Goal: Information Seeking & Learning: Learn about a topic

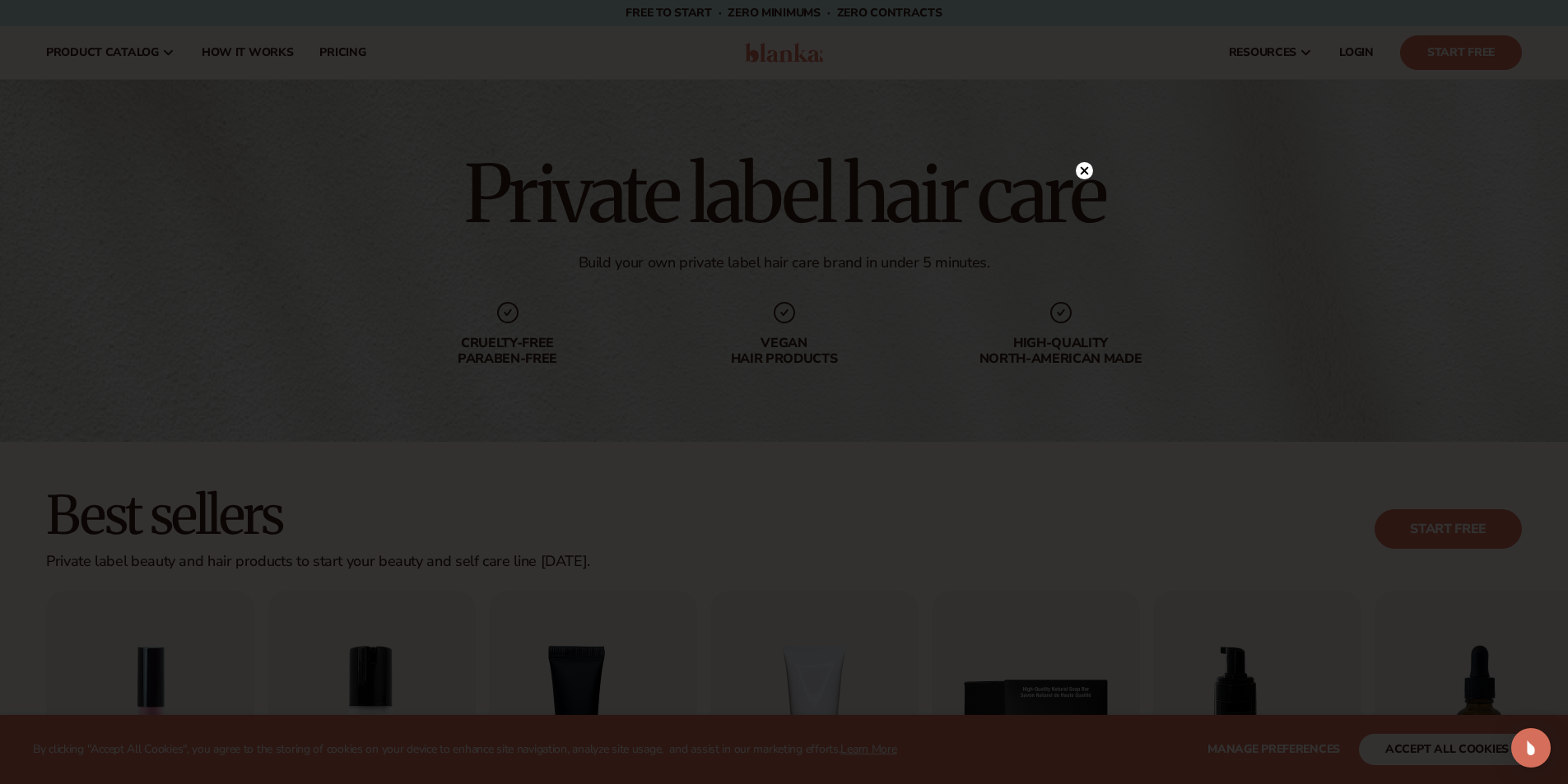
click at [893, 119] on div at bounding box center [784, 392] width 1568 height 784
click at [1089, 201] on circle at bounding box center [1084, 204] width 18 height 18
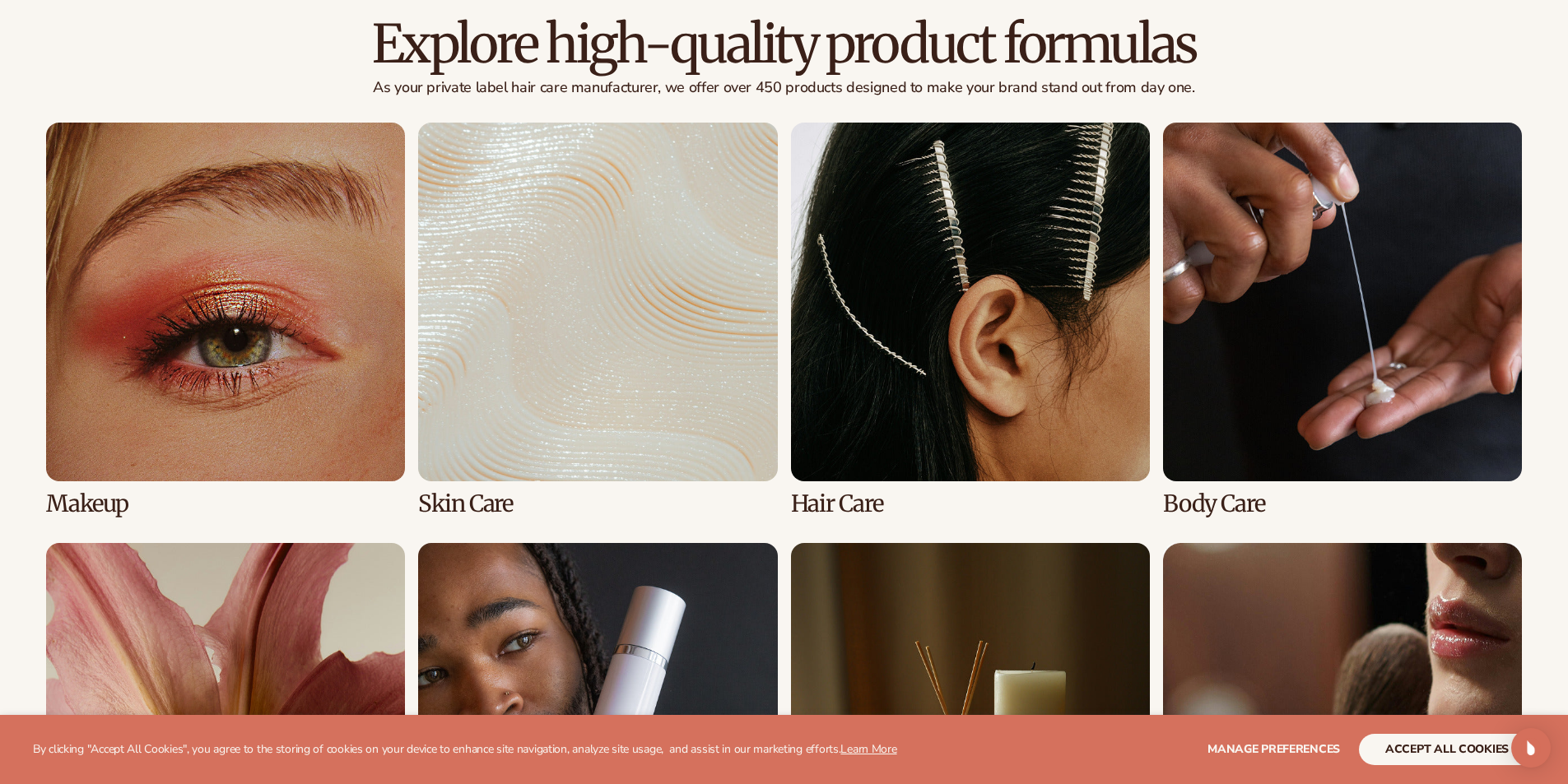
scroll to position [1151, 0]
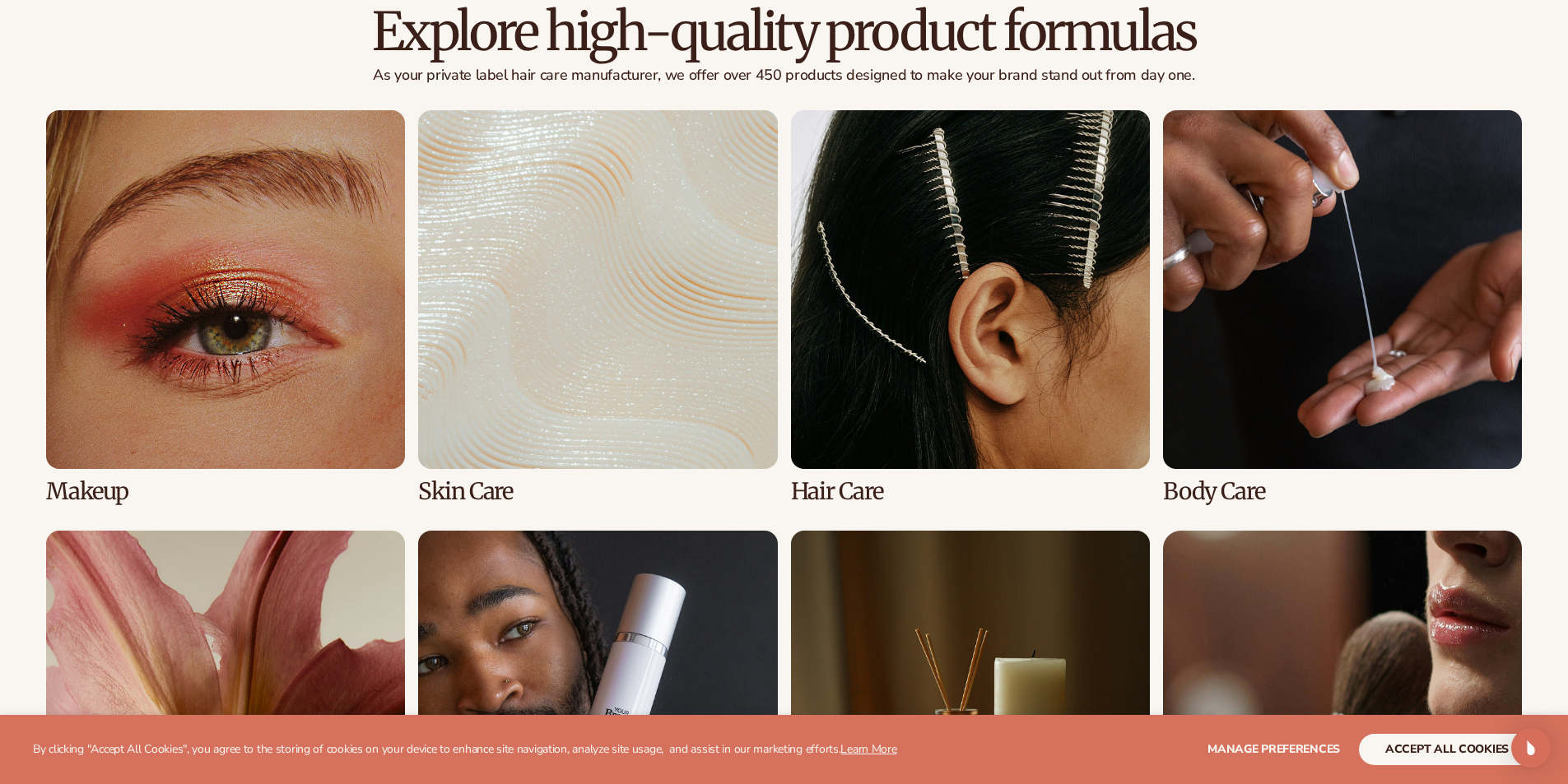
click at [954, 429] on link "3 / 8" at bounding box center [970, 307] width 359 height 394
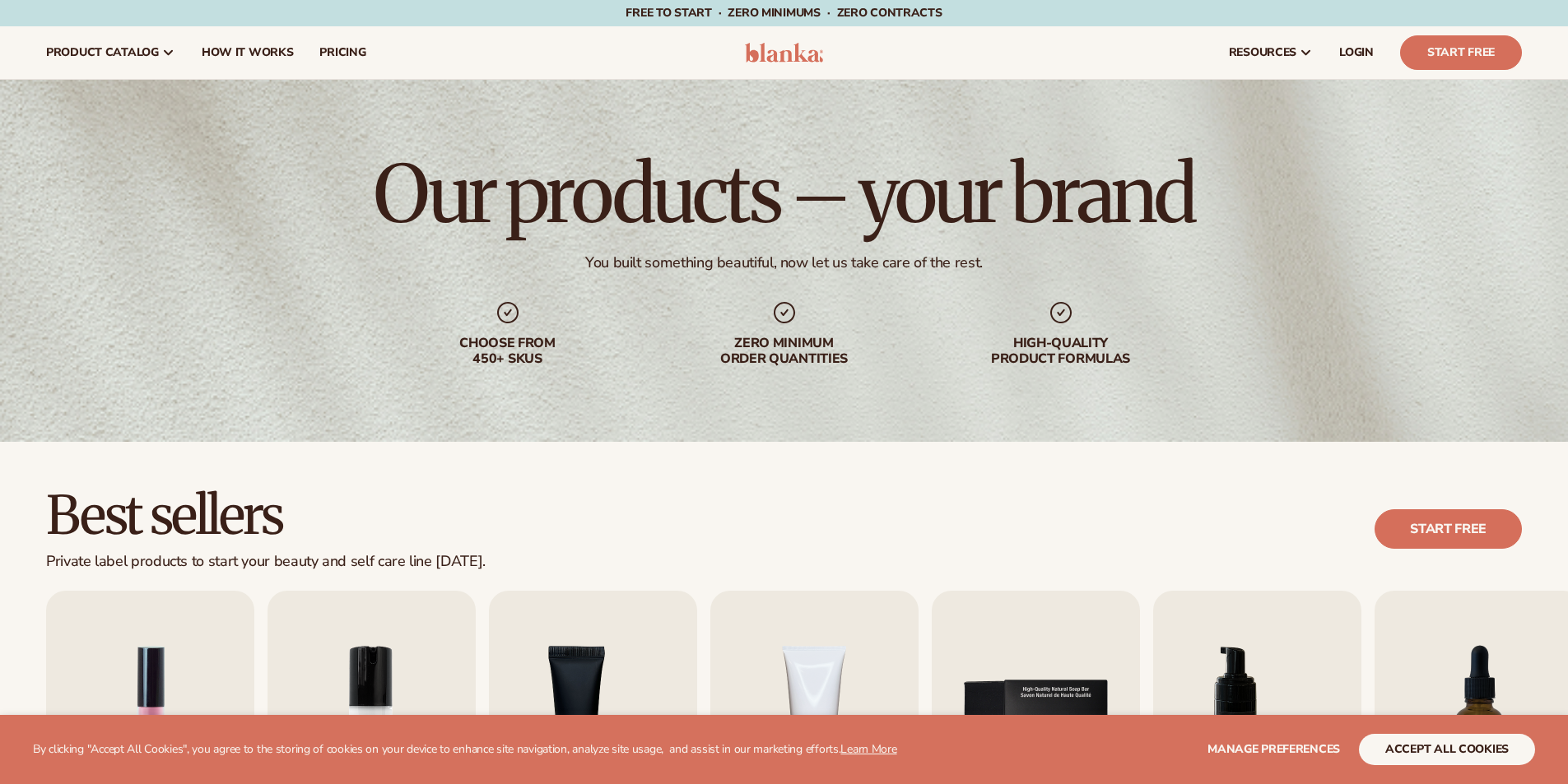
scroll to position [329, 0]
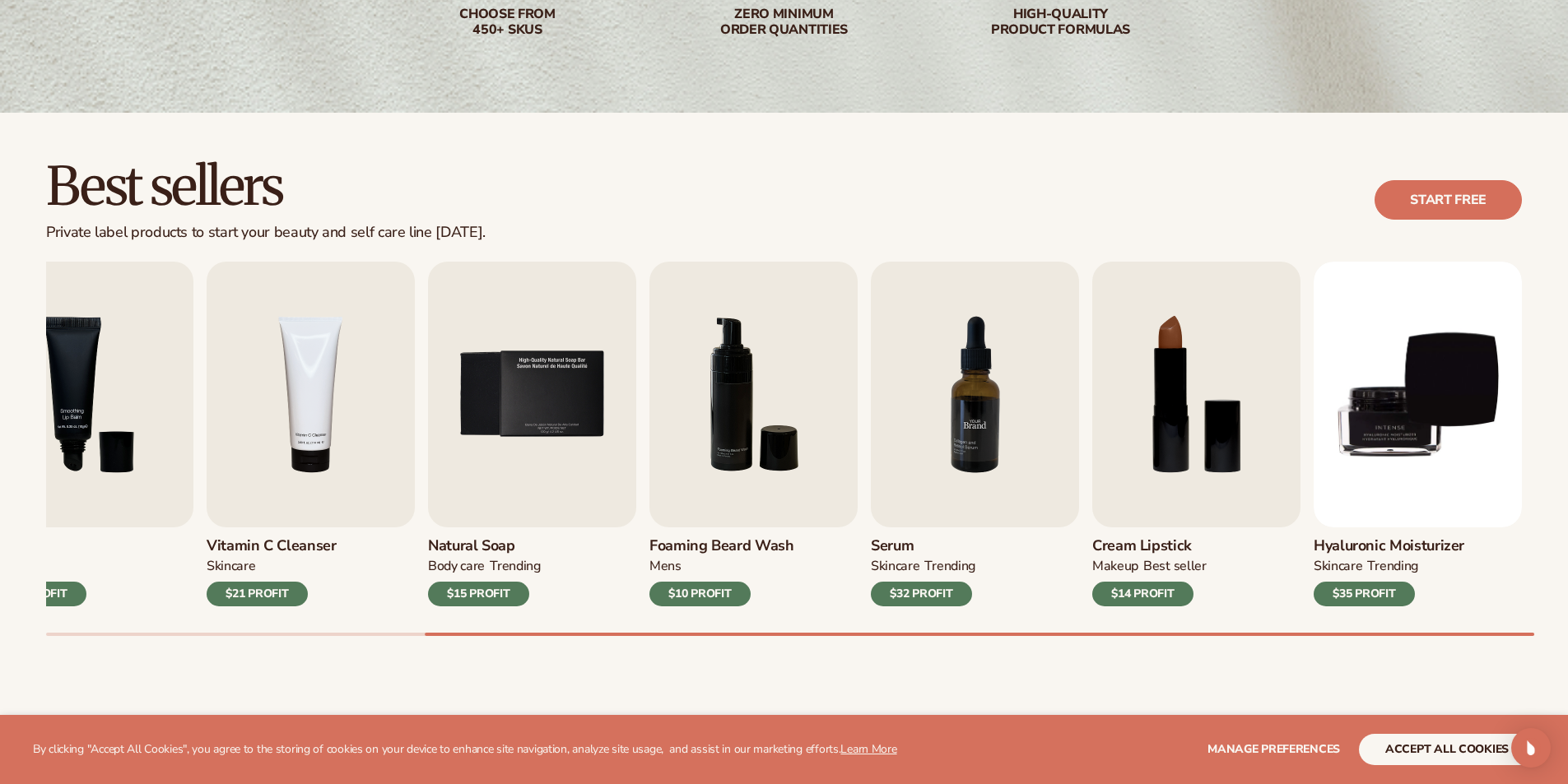
click at [996, 465] on img "7 / 9" at bounding box center [975, 394] width 208 height 266
click at [899, 541] on h3 "Serum" at bounding box center [923, 545] width 104 height 18
click at [920, 511] on img "7 / 9" at bounding box center [975, 394] width 208 height 266
click at [923, 510] on img "7 / 9" at bounding box center [975, 394] width 208 height 266
click at [994, 380] on img "7 / 9" at bounding box center [975, 394] width 208 height 266
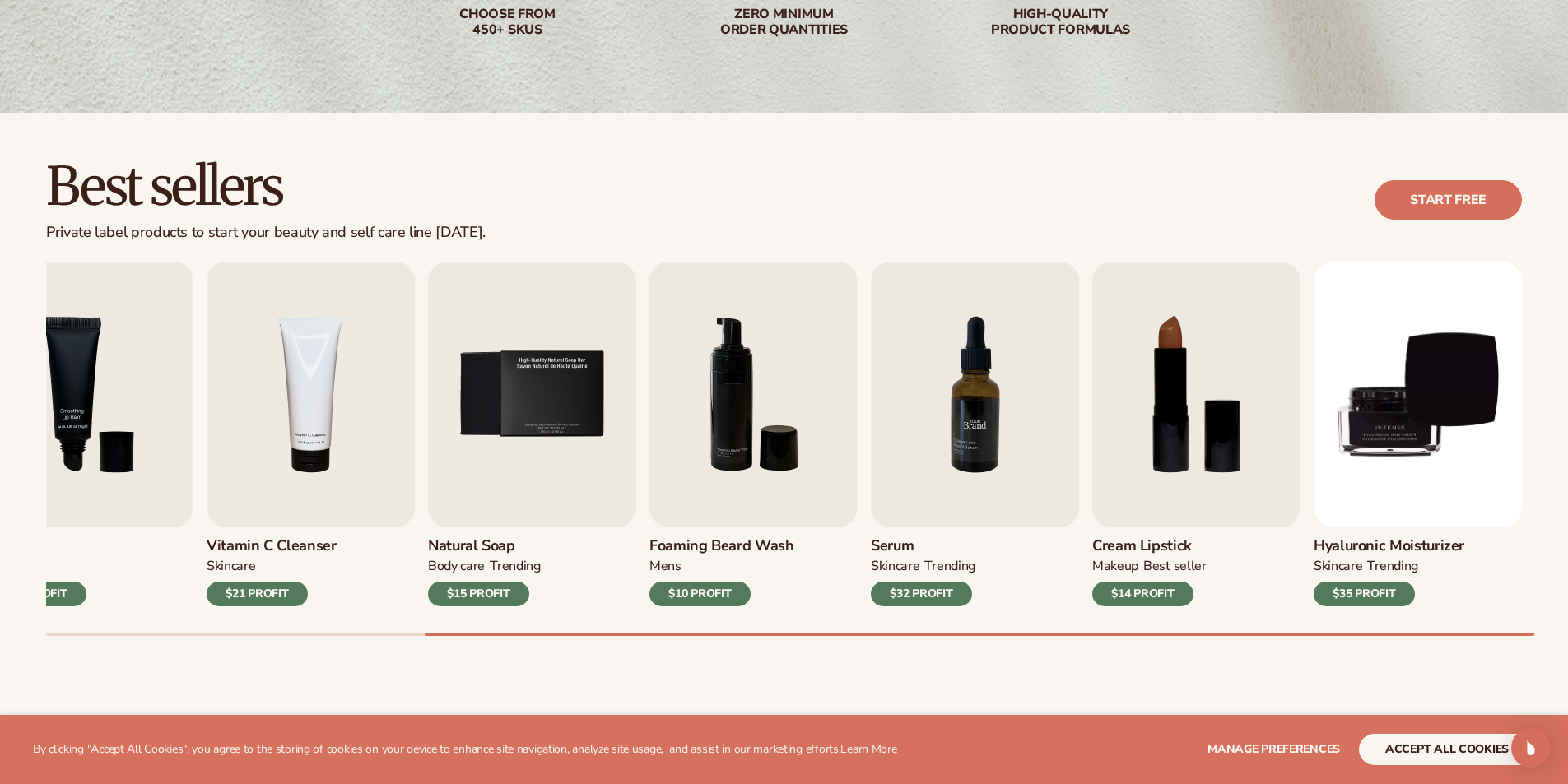
click at [994, 380] on img "7 / 9" at bounding box center [975, 394] width 208 height 266
click at [927, 594] on div "$32 PROFIT" at bounding box center [922, 594] width 102 height 24
click at [1456, 754] on button "accept all cookies" at bounding box center [1447, 750] width 176 height 32
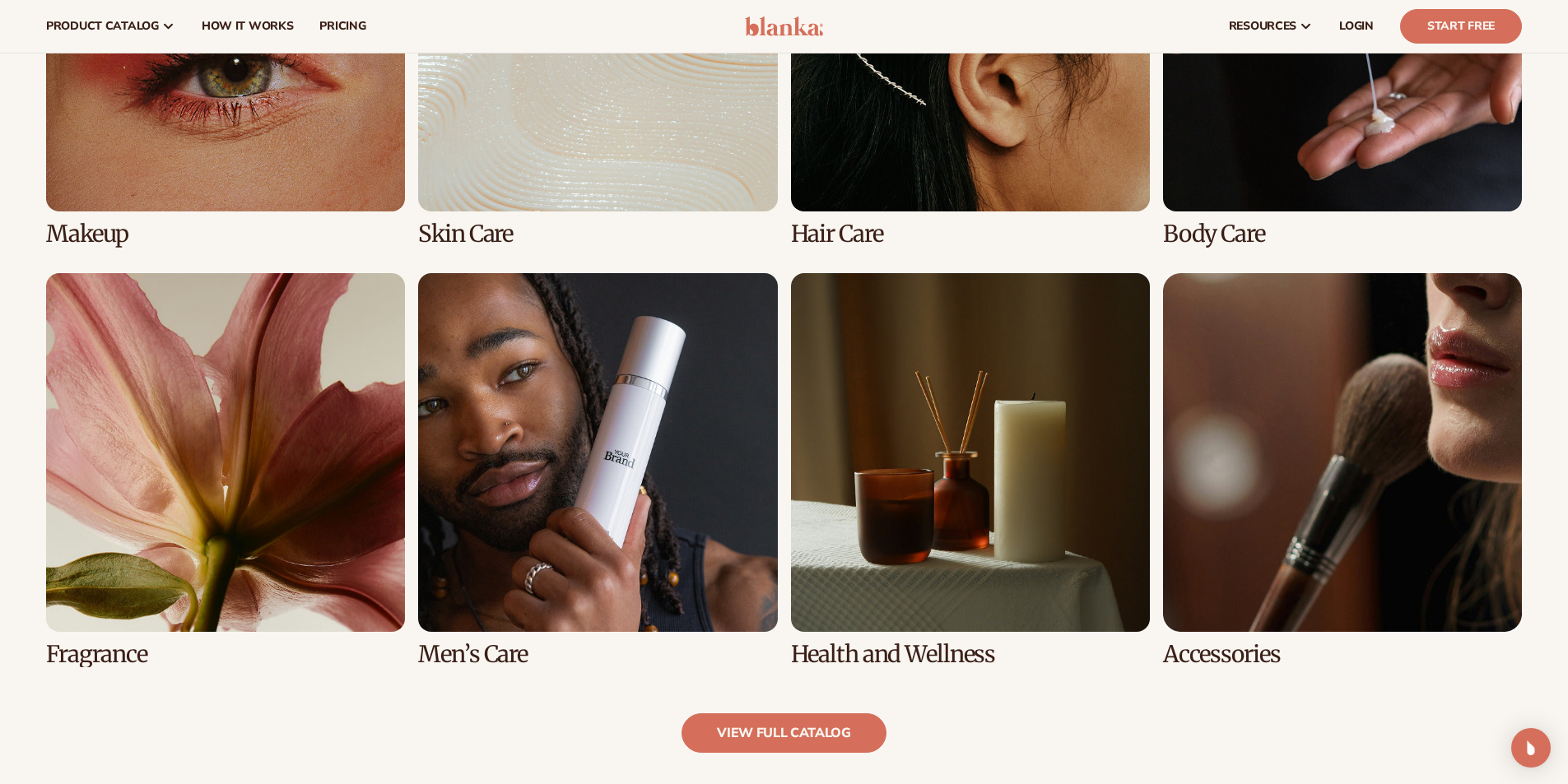
scroll to position [1221, 0]
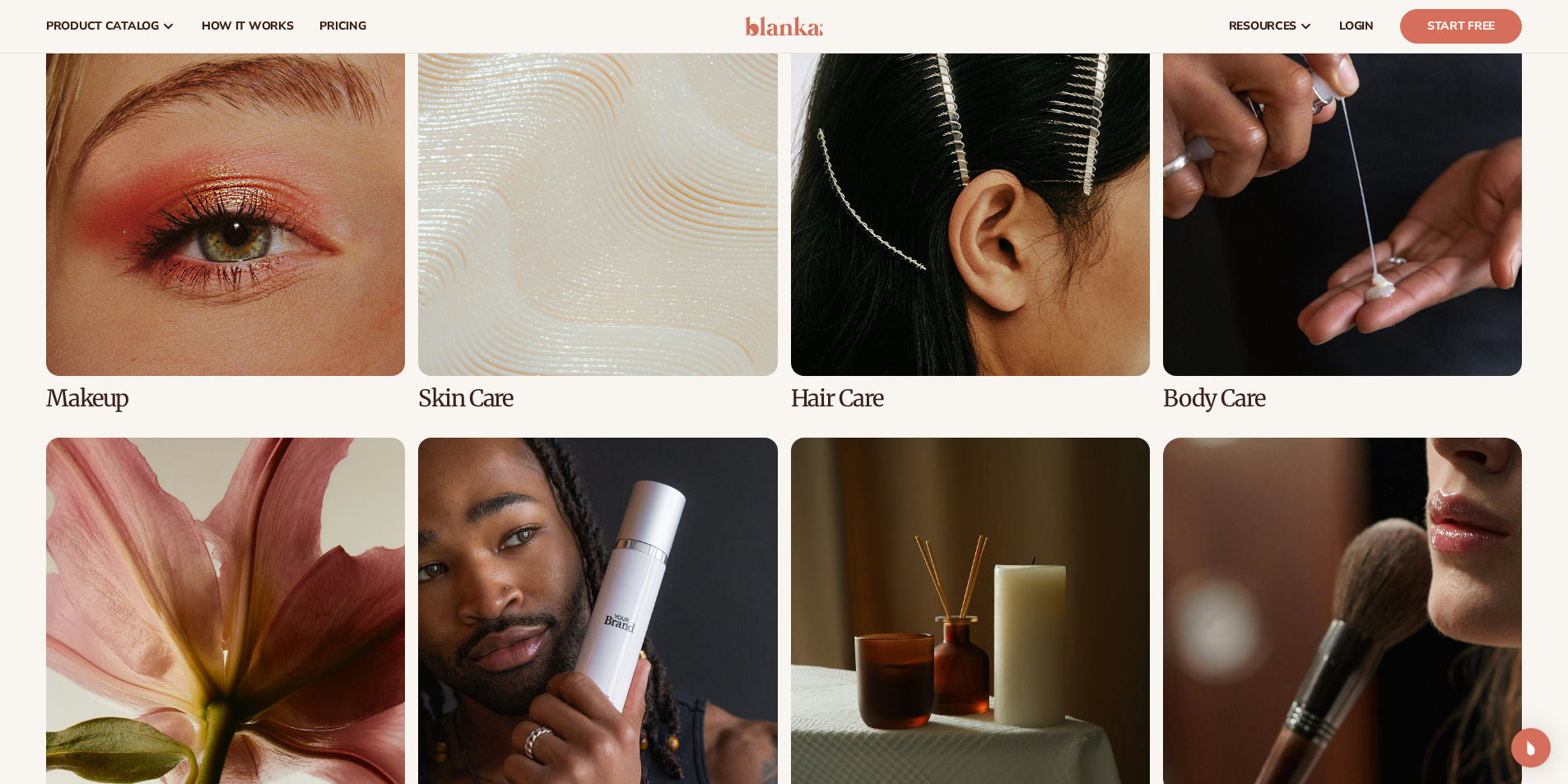
click at [938, 315] on link "3 / 8" at bounding box center [970, 214] width 359 height 394
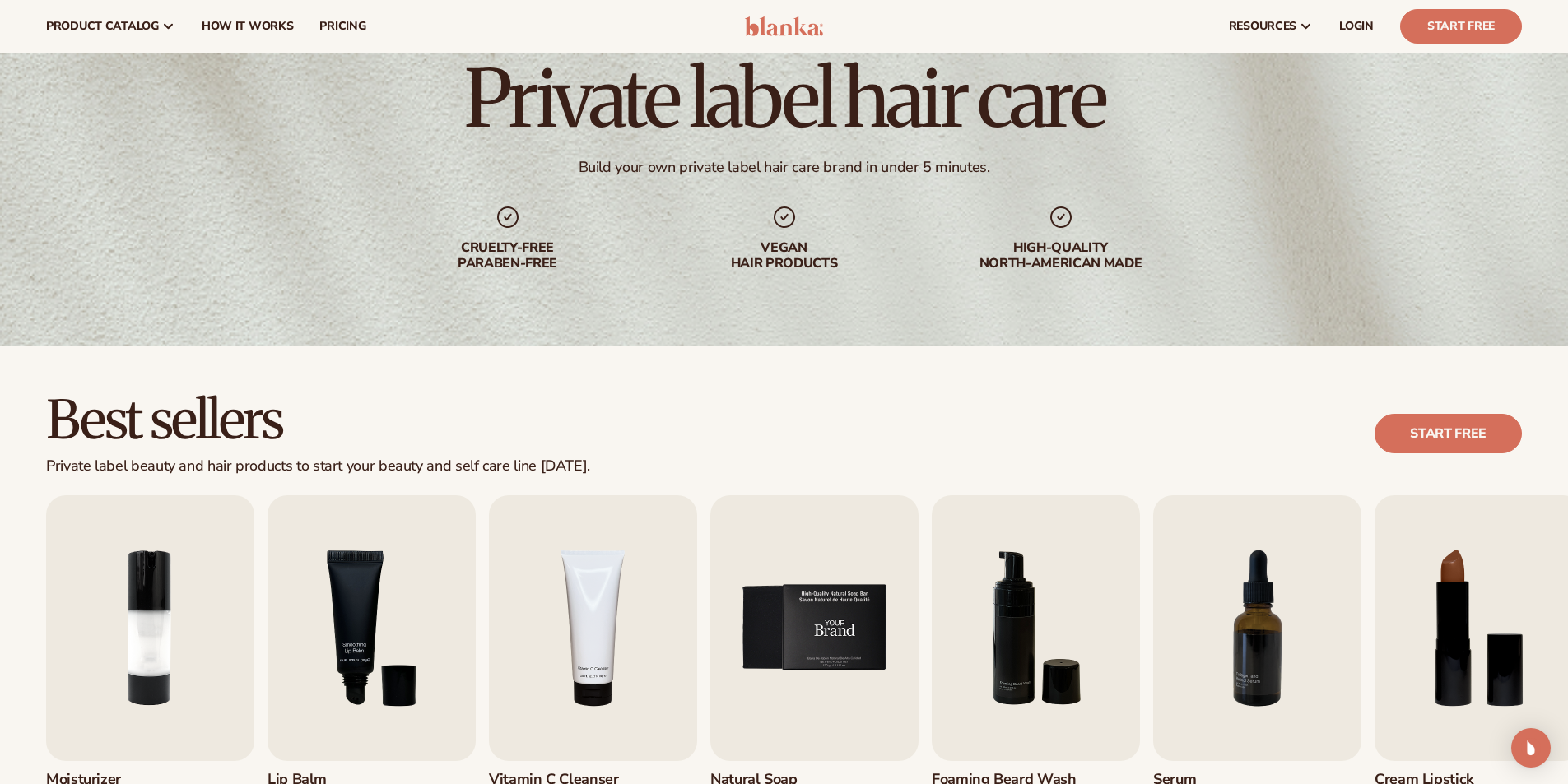
scroll to position [82, 0]
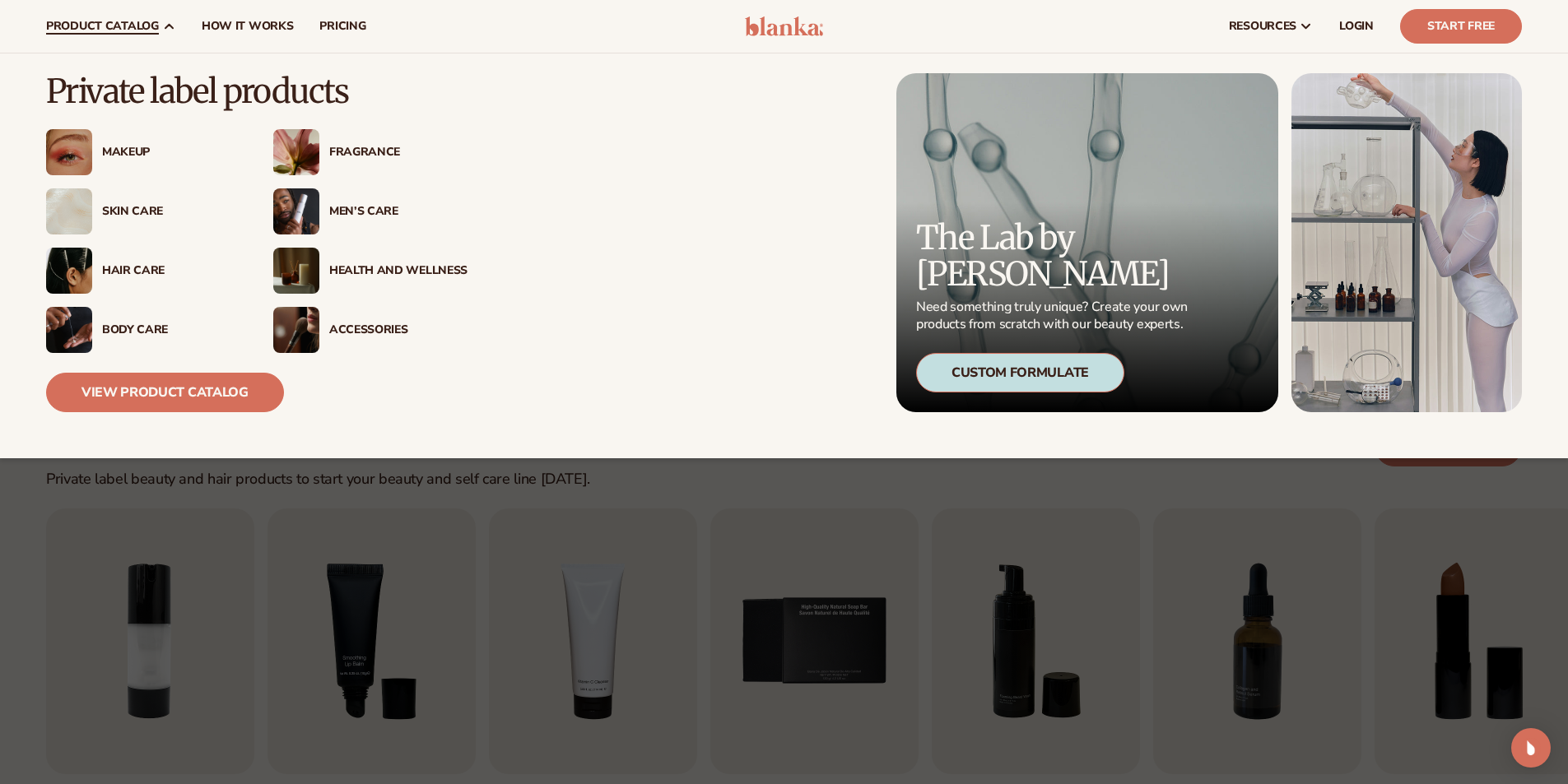
click at [129, 272] on div "Hair Care" at bounding box center [171, 270] width 138 height 14
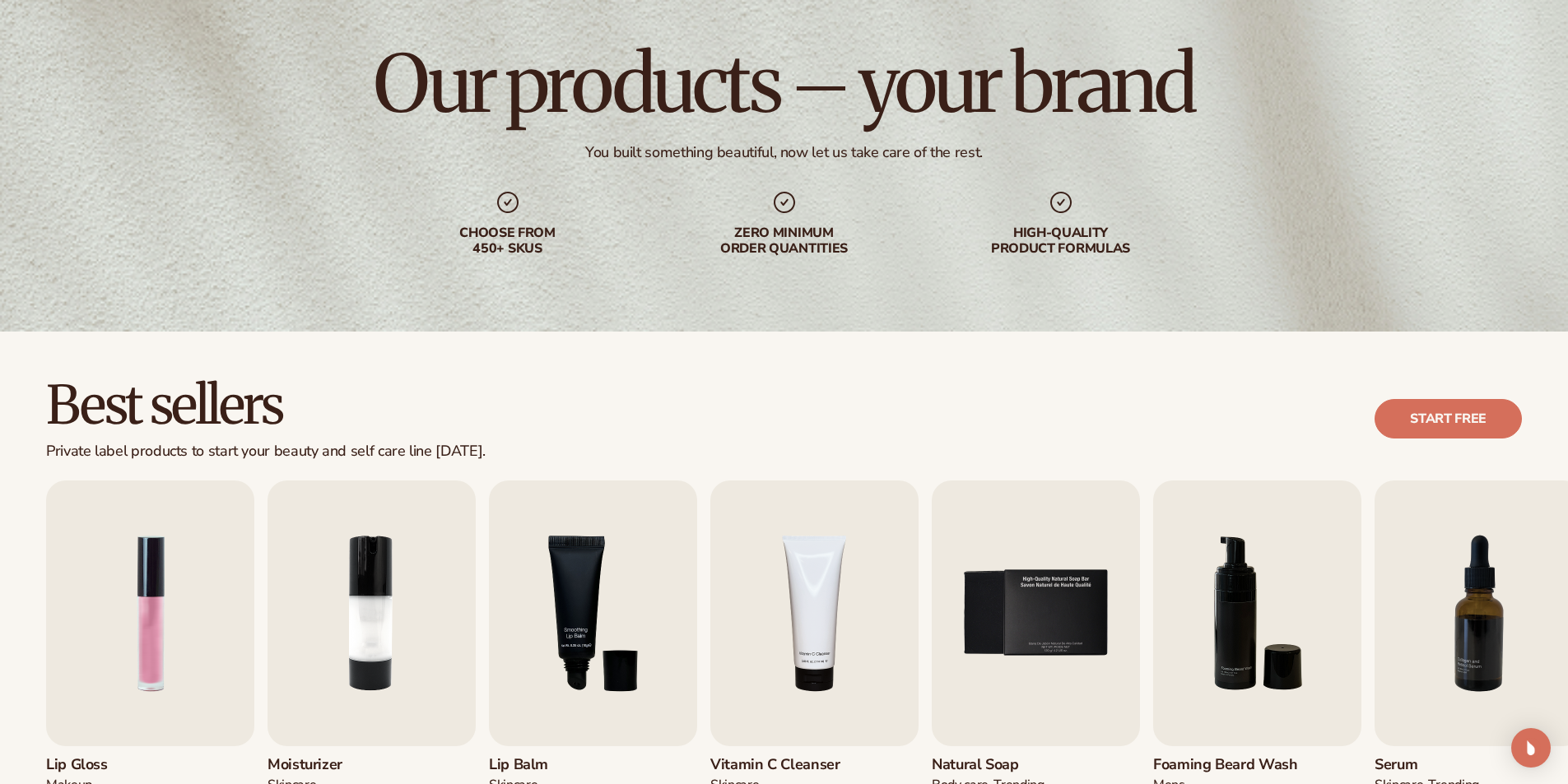
scroll to position [247, 0]
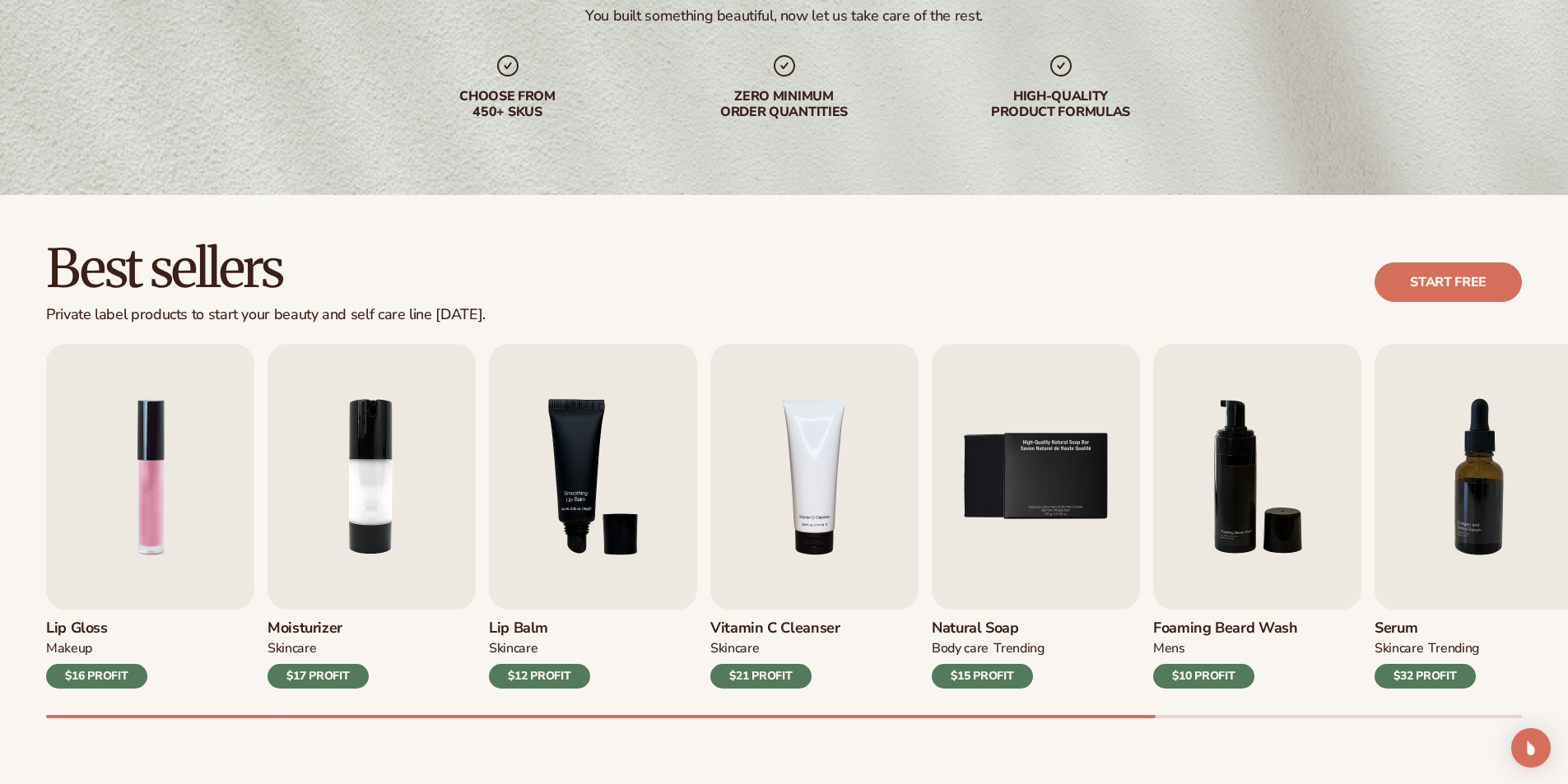
drag, startPoint x: 900, startPoint y: 719, endPoint x: 1026, endPoint y: 701, distance: 127.3
click at [1028, 710] on div "Best sellers Private label products to start your beauty and self care line tod…" at bounding box center [784, 496] width 1568 height 602
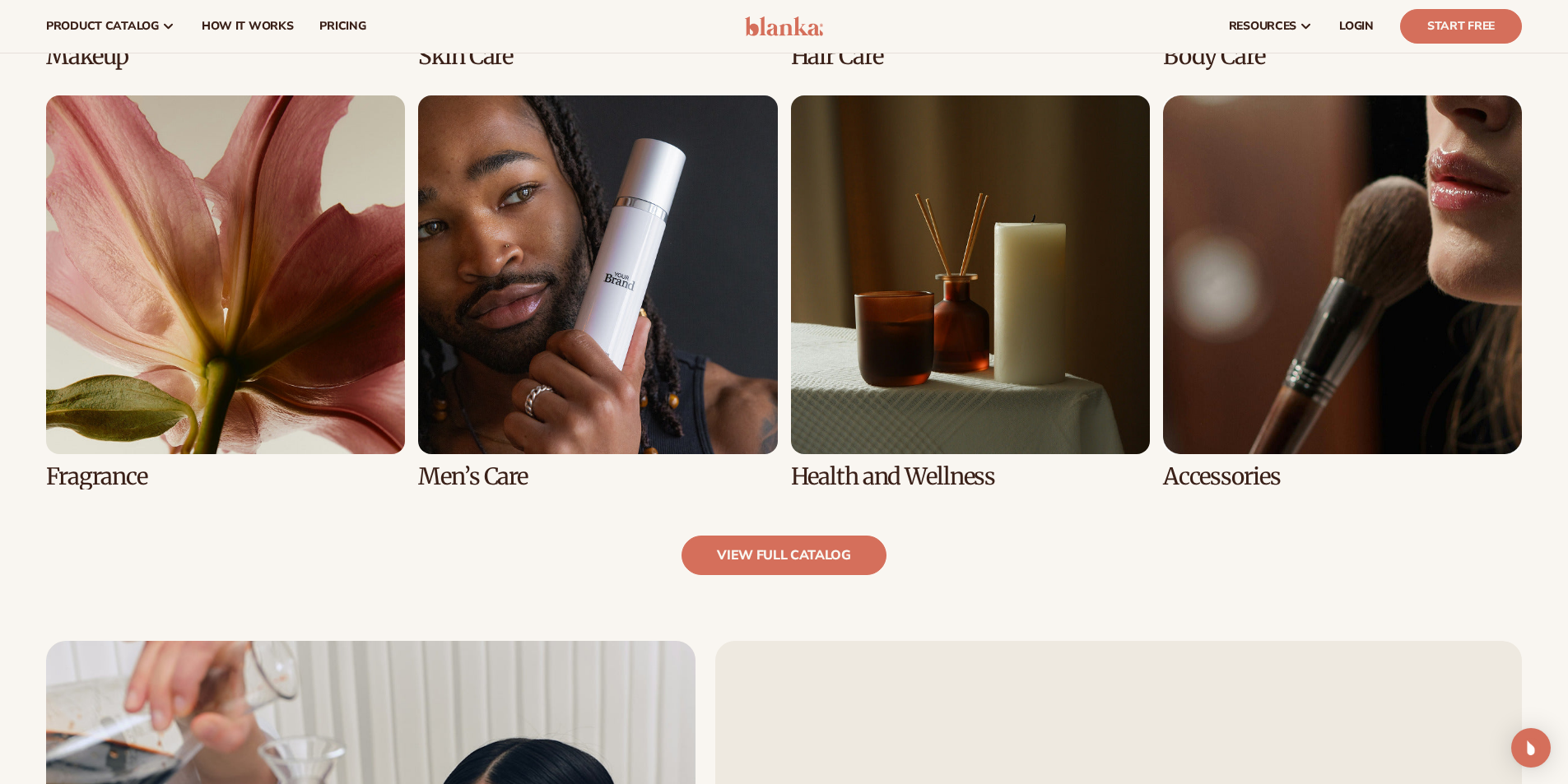
click at [886, 242] on link "7 / 8" at bounding box center [970, 292] width 359 height 394
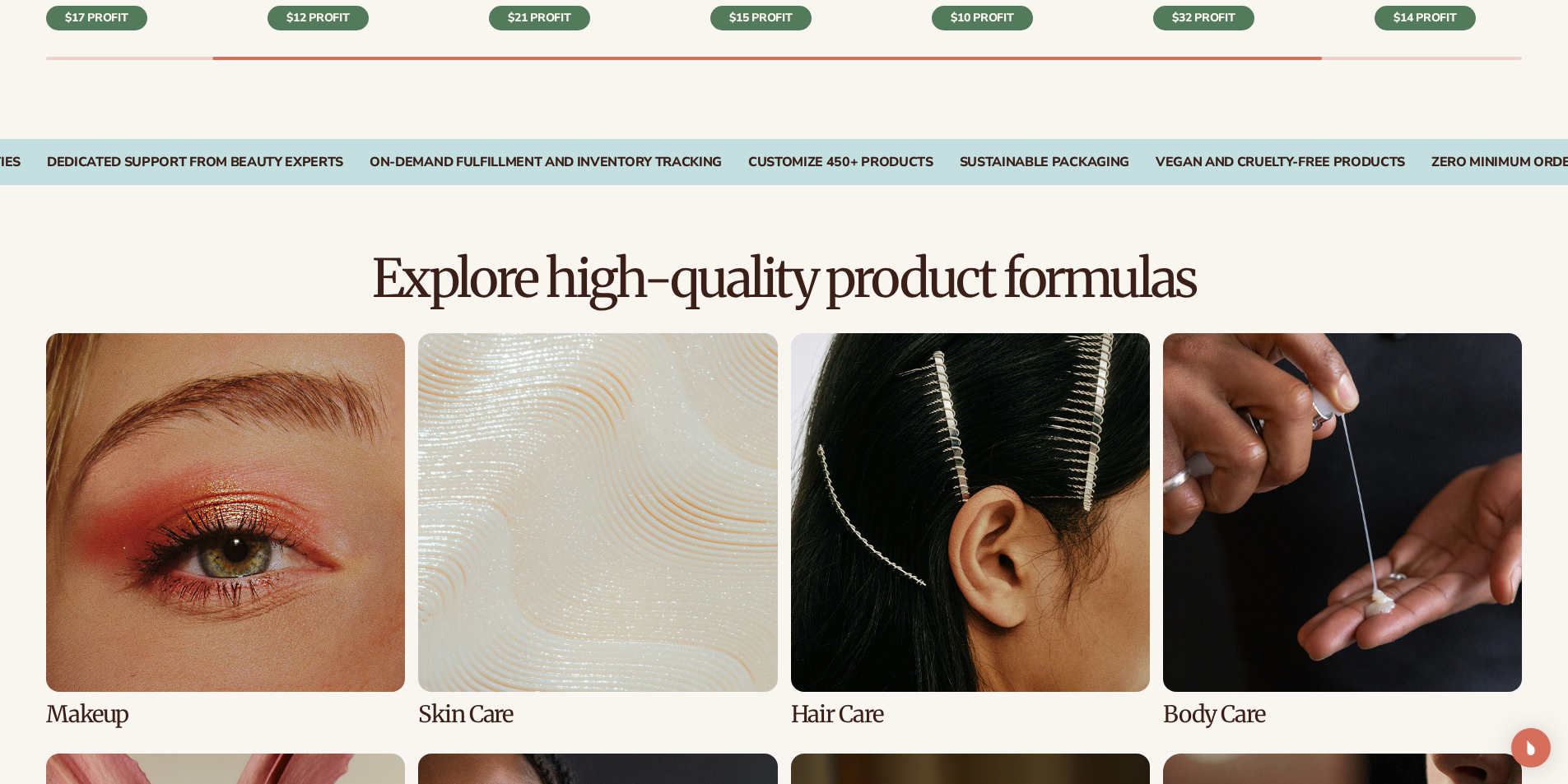
click at [1339, 510] on link "4 / 8" at bounding box center [1342, 530] width 359 height 394
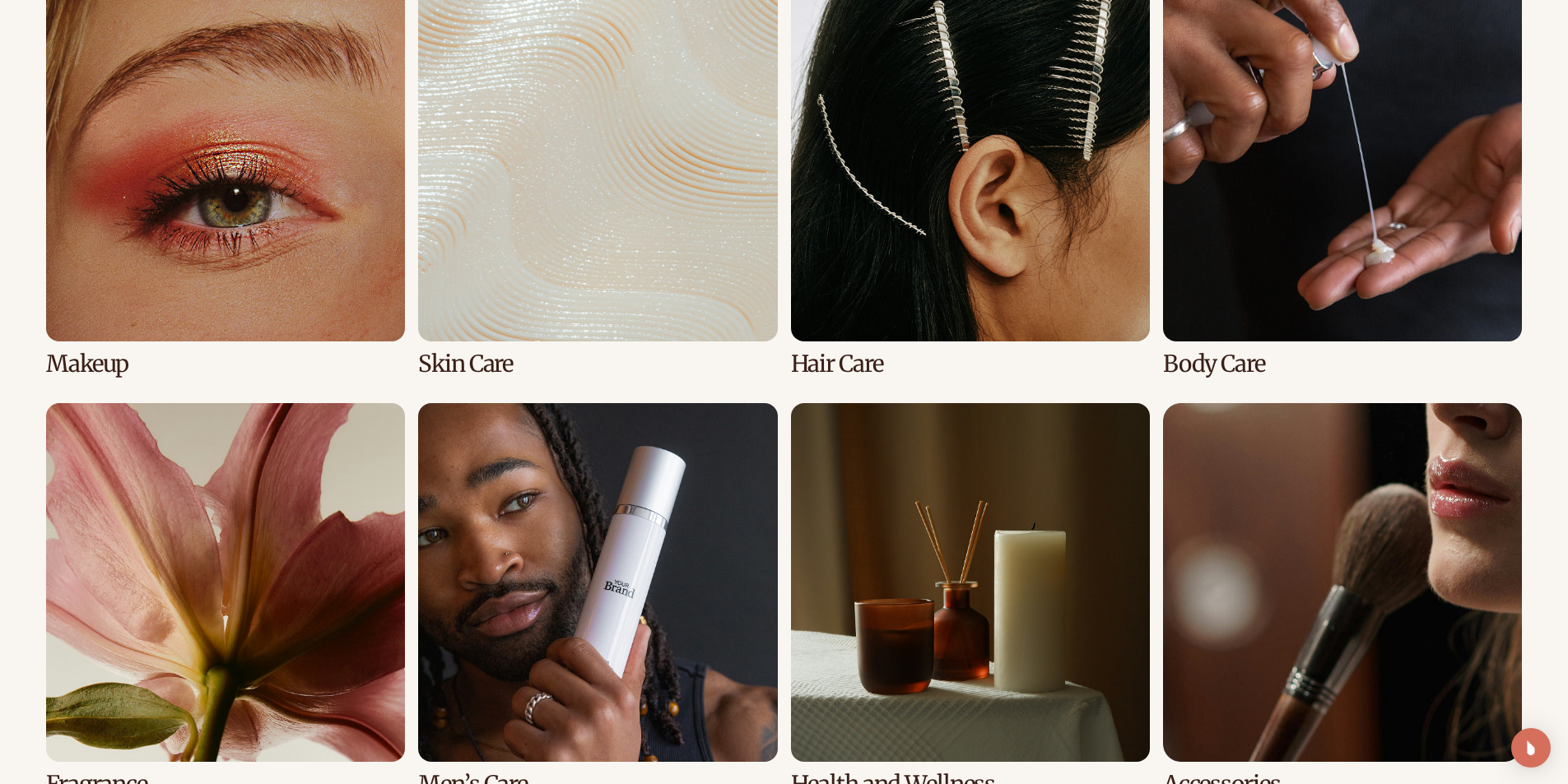
scroll to position [1439, 0]
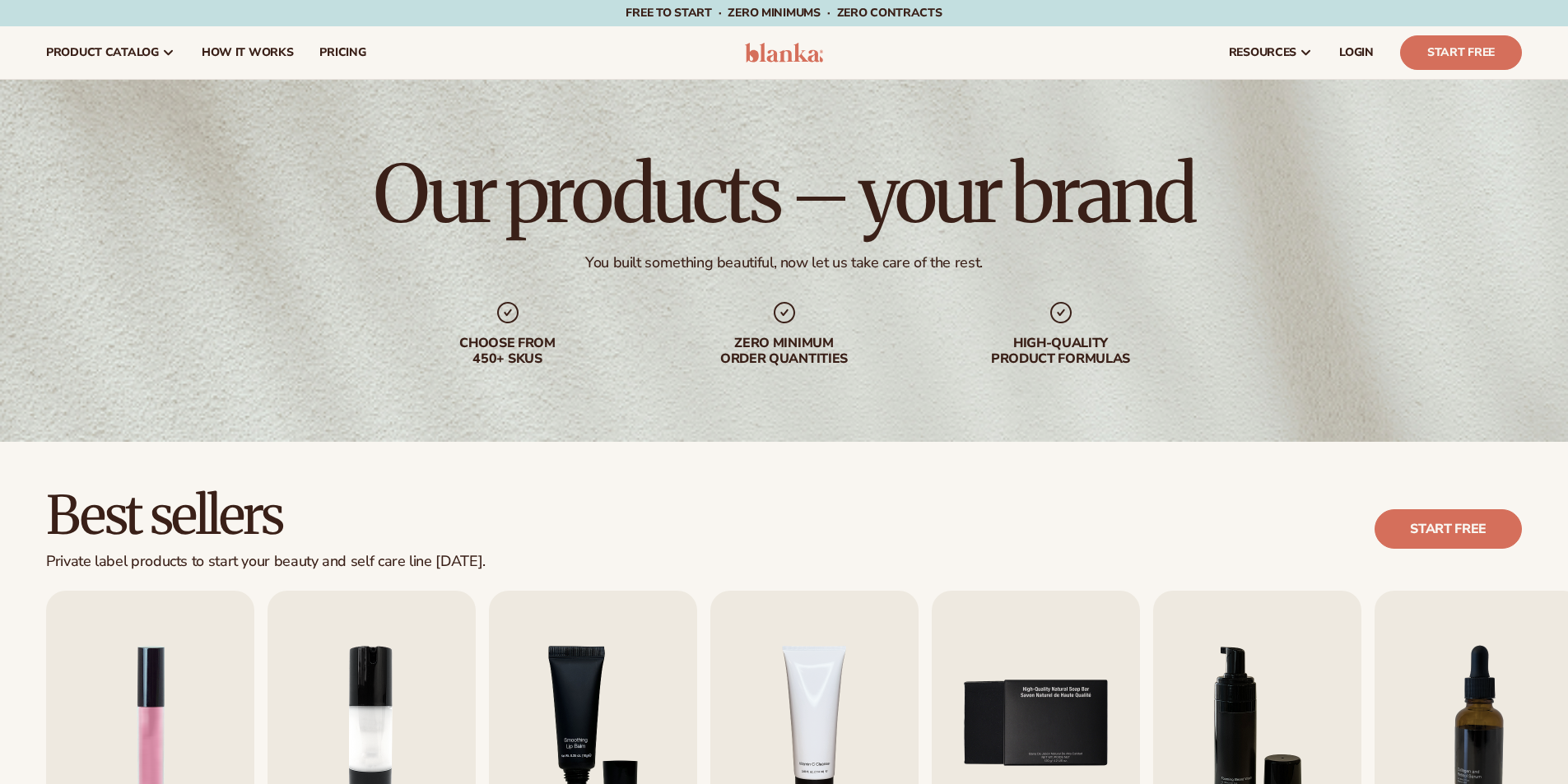
scroll to position [1221, 0]
